Goal: Transaction & Acquisition: Purchase product/service

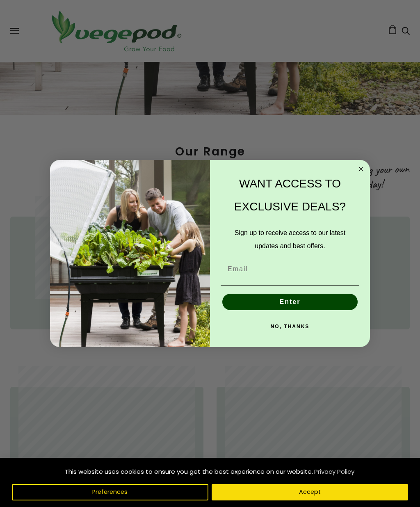
scroll to position [218, 0]
click at [365, 168] on circle "Close dialog" at bounding box center [360, 168] width 9 height 9
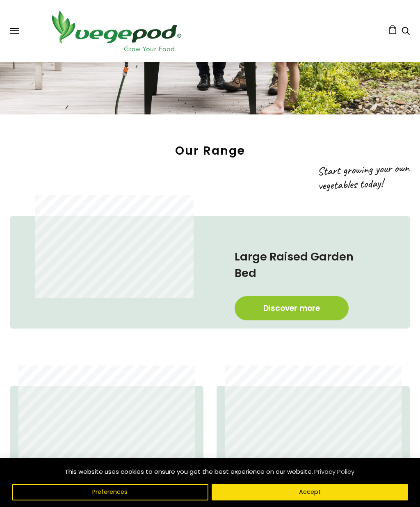
click at [316, 296] on link "Discover more" at bounding box center [292, 308] width 114 height 24
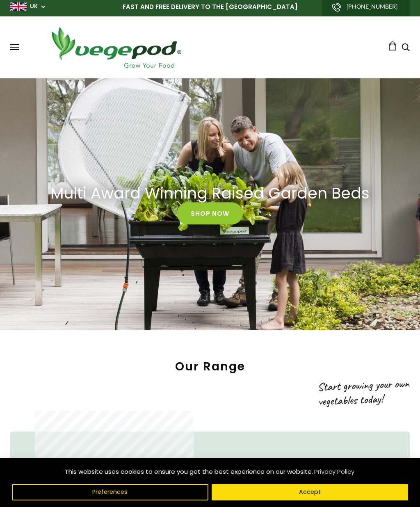
scroll to position [0, 0]
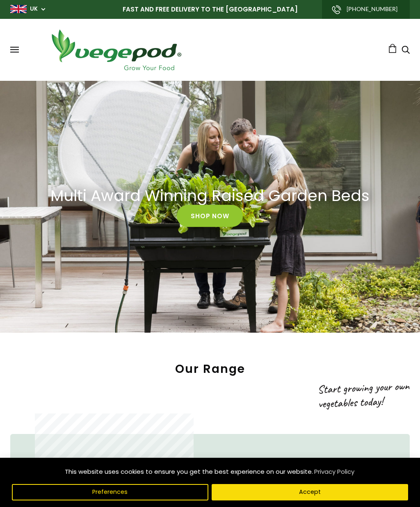
click at [14, 51] on button at bounding box center [14, 50] width 9 height 6
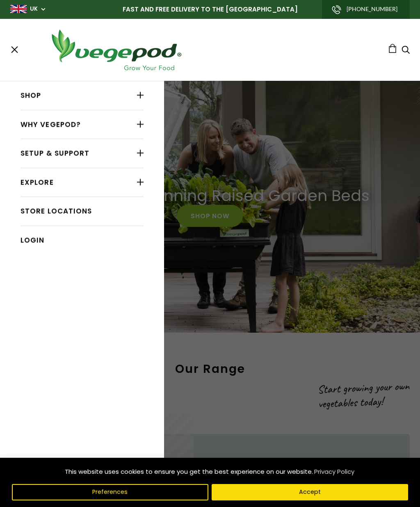
click at [137, 97] on div at bounding box center [140, 95] width 7 height 11
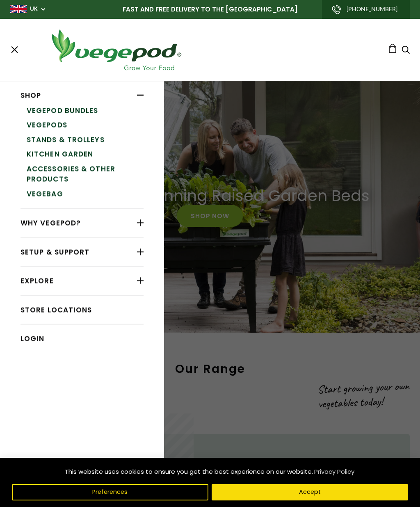
scroll to position [0, 262]
click at [84, 110] on link "Vegepod Bundles" at bounding box center [85, 110] width 117 height 15
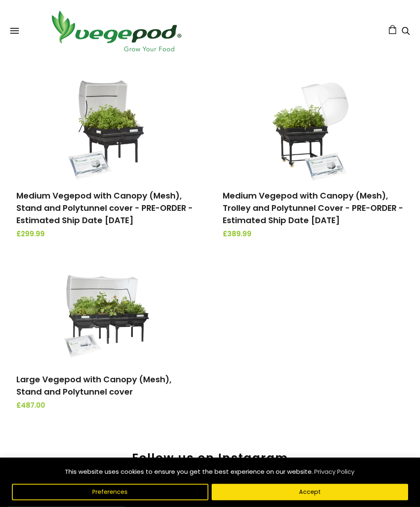
scroll to position [266, 0]
